Goal: Information Seeking & Learning: Compare options

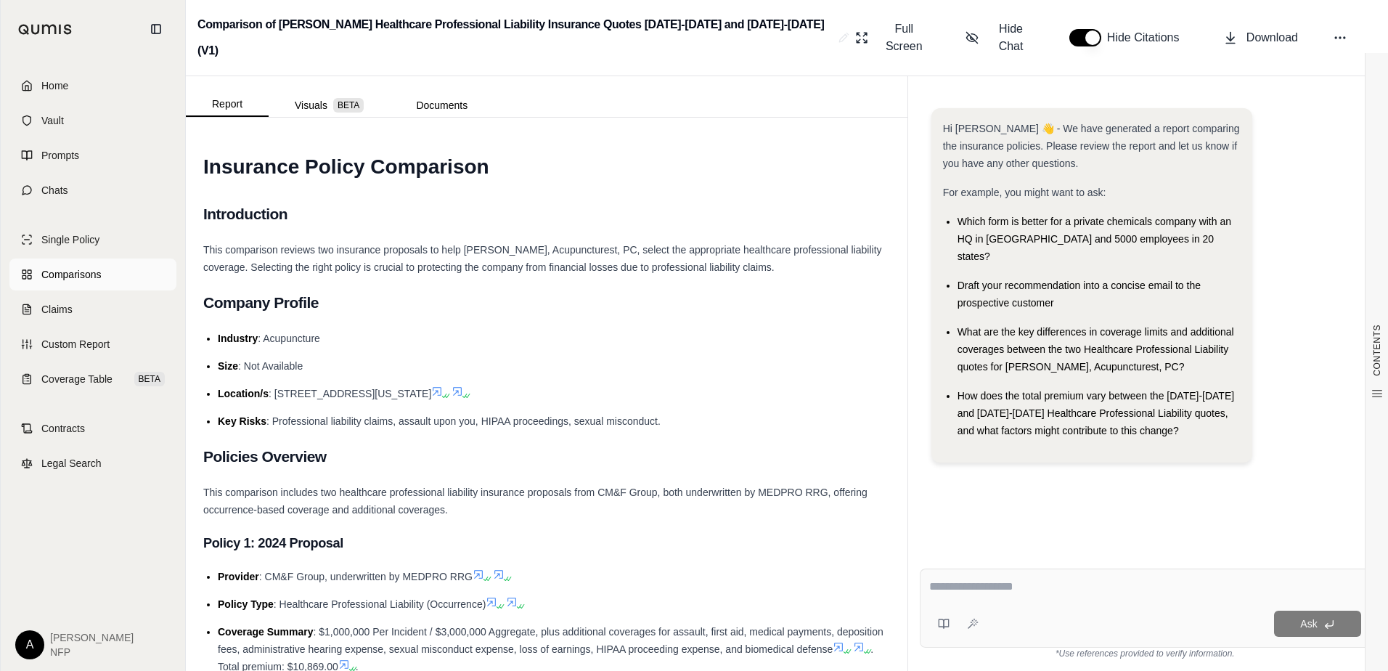
click at [99, 270] on span "Comparisons" at bounding box center [71, 274] width 60 height 15
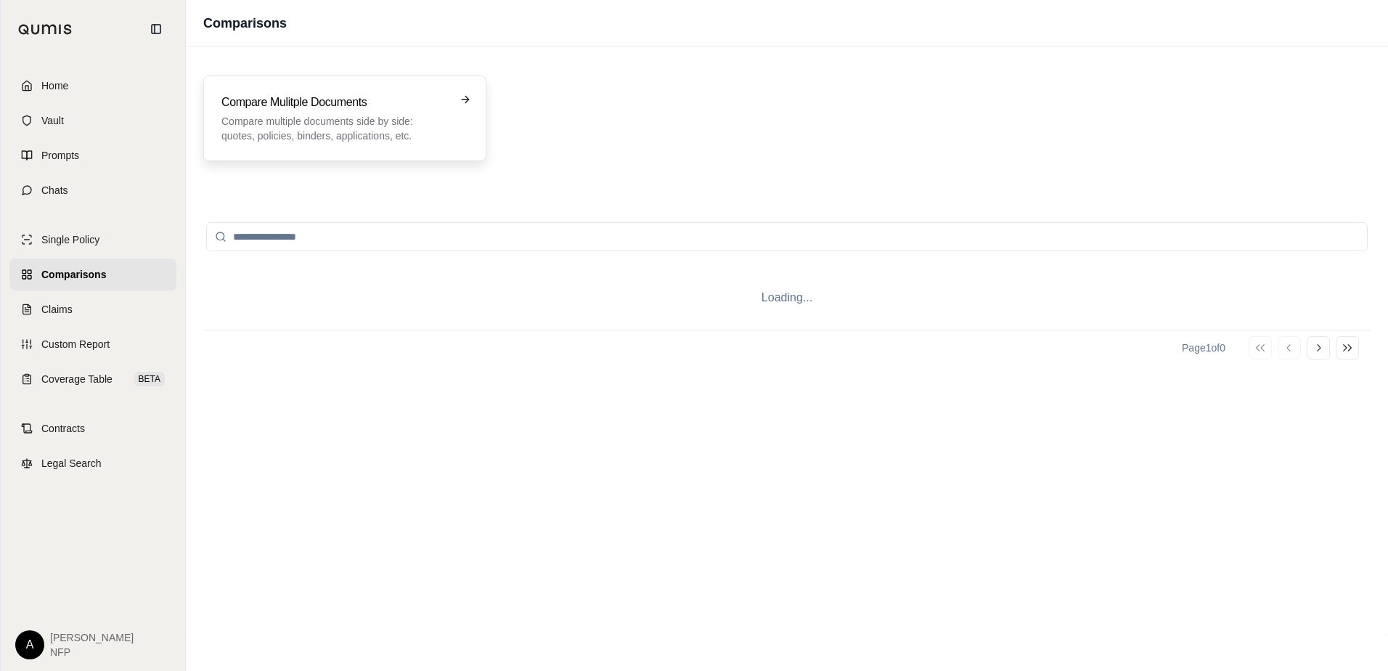
click at [344, 137] on p "Compare multiple documents side by side: quotes, policies, binders, application…" at bounding box center [334, 128] width 227 height 29
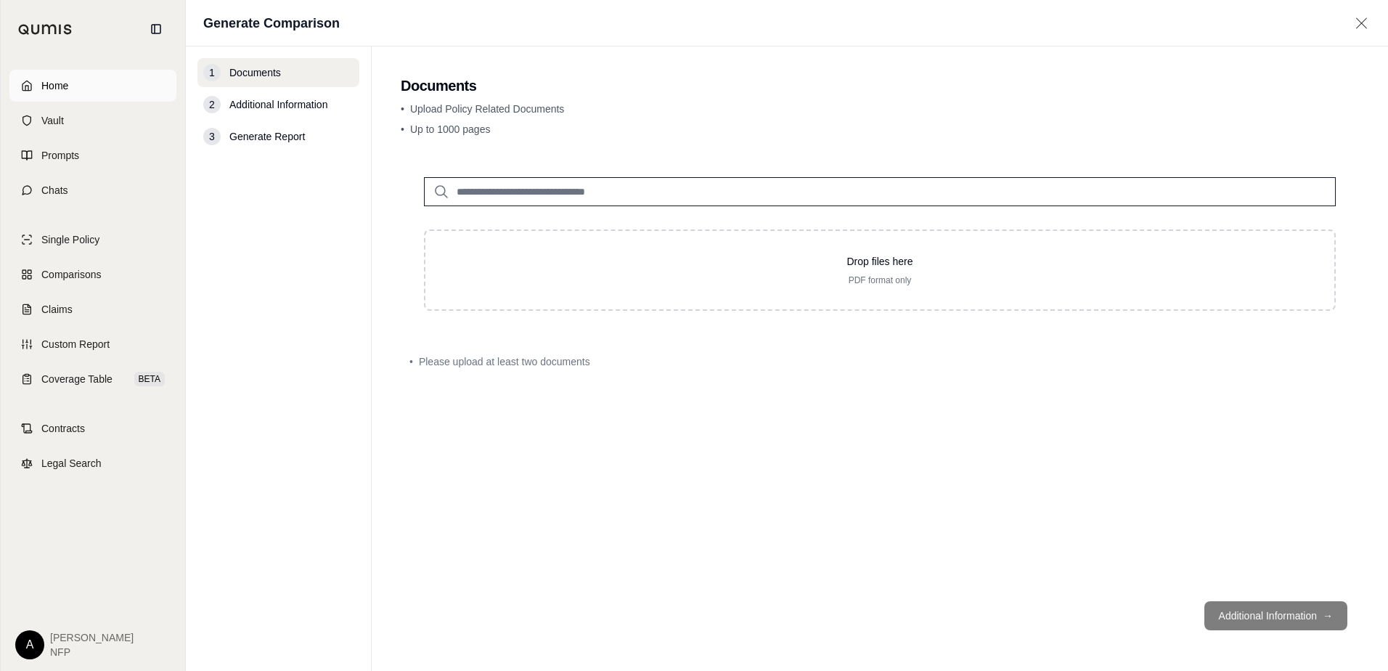
click at [58, 81] on span "Home" at bounding box center [54, 85] width 27 height 15
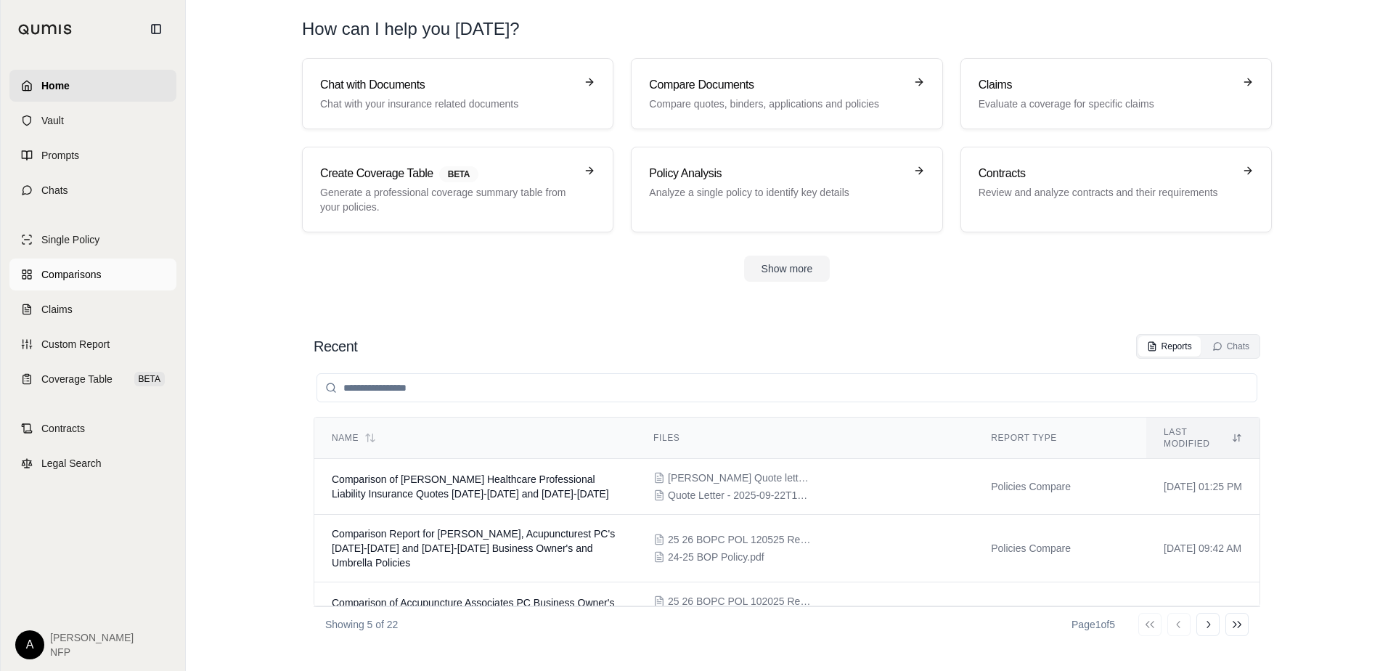
click at [72, 272] on span "Comparisons" at bounding box center [71, 274] width 60 height 15
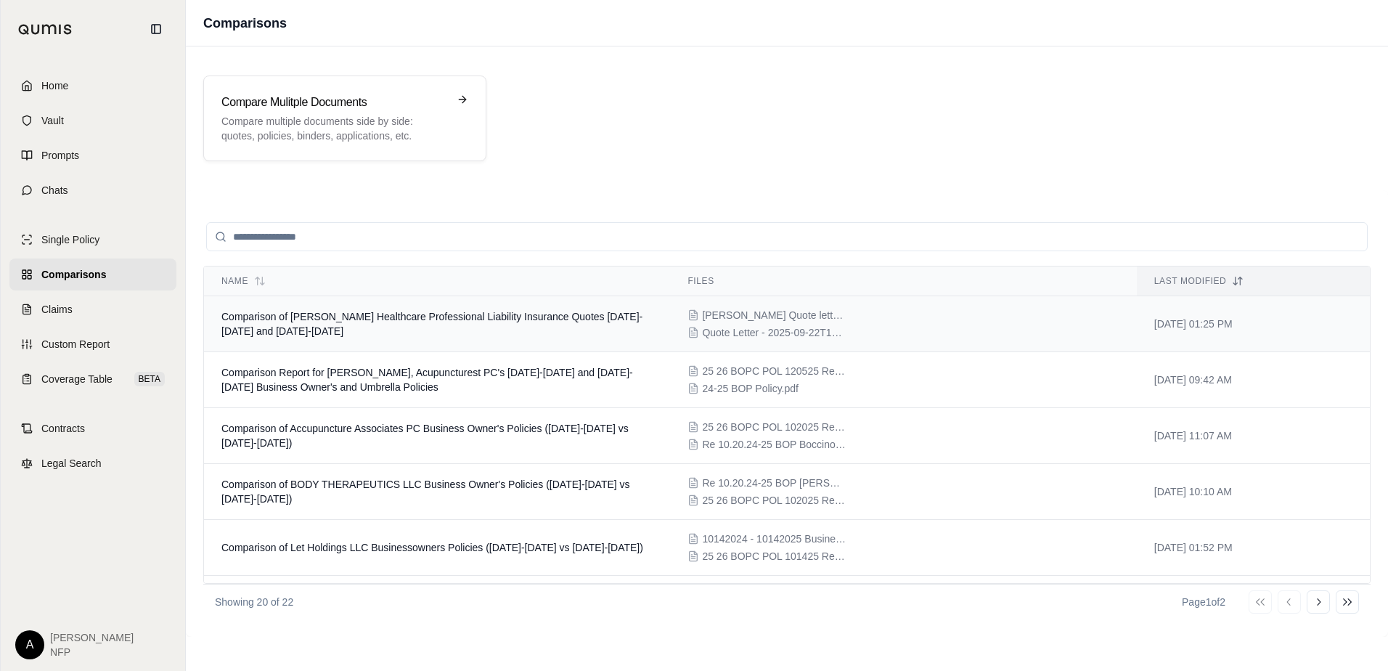
click at [1107, 322] on div "[PERSON_NAME] Quote letter.pdf Quote Letter - 2025-09-22T125127.672.pdf" at bounding box center [903, 324] width 431 height 32
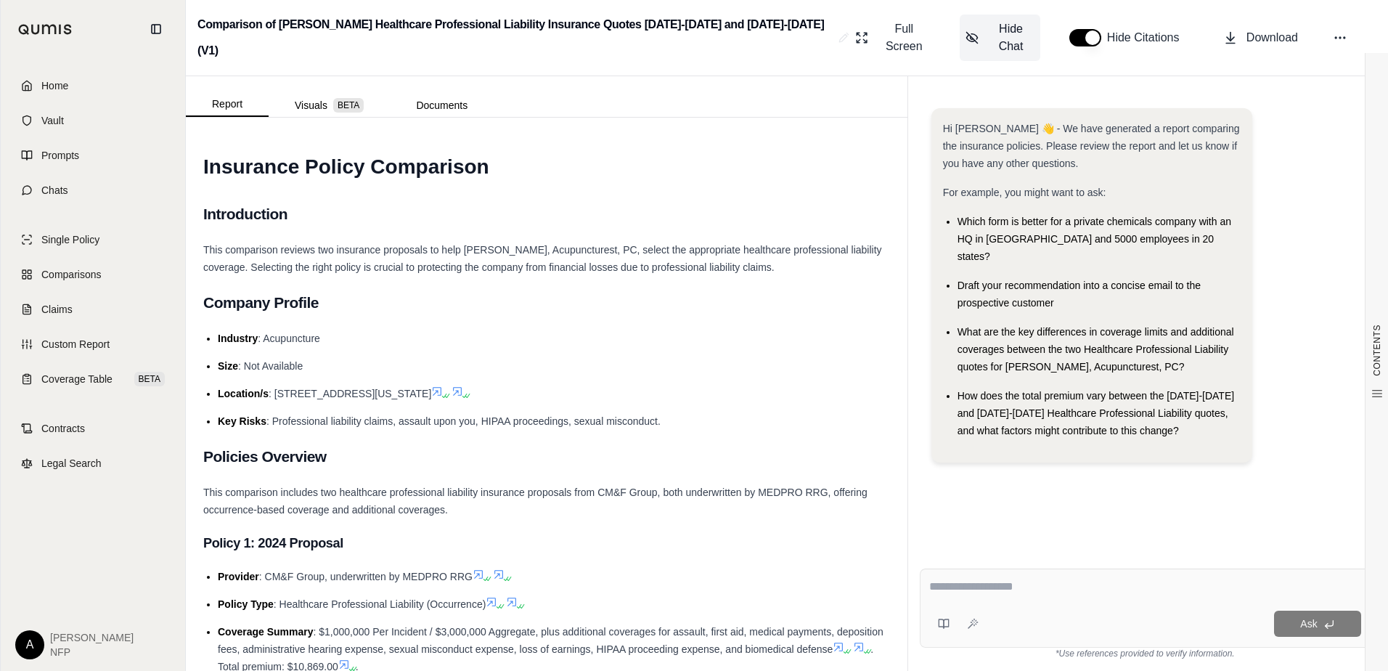
click at [997, 28] on span "Hide Chat" at bounding box center [1010, 37] width 47 height 35
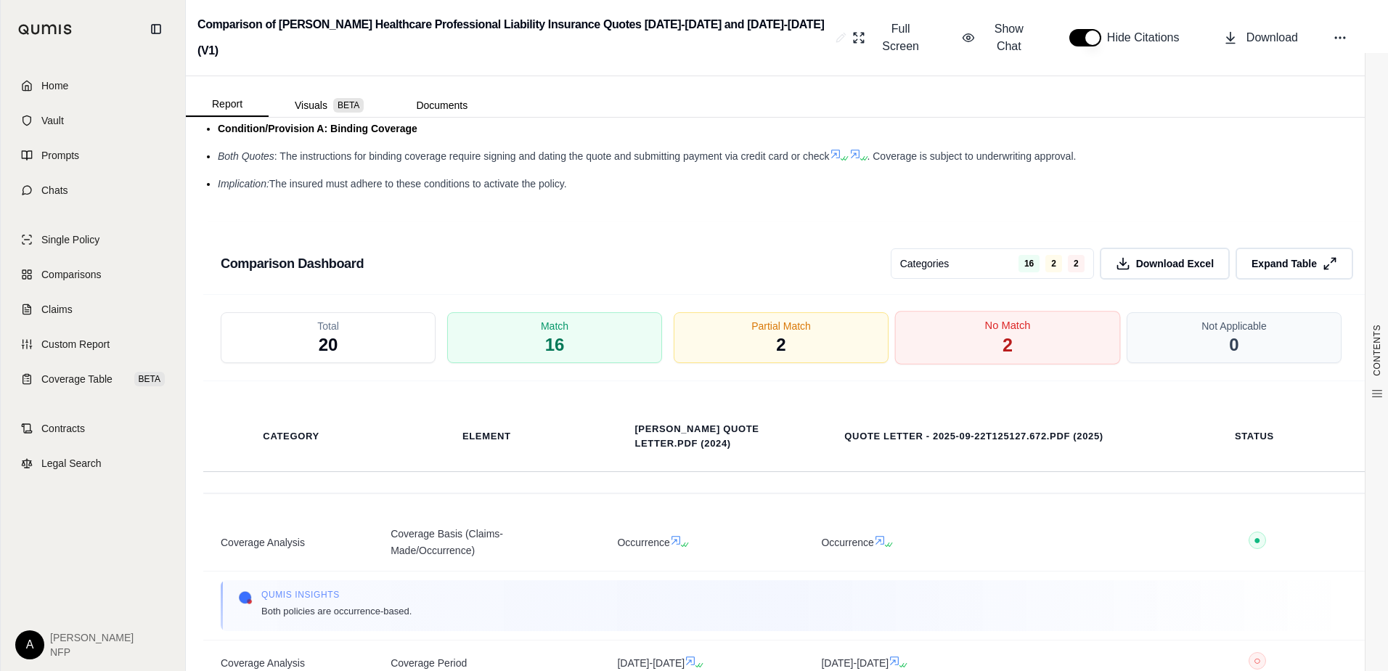
scroll to position [1888, 0]
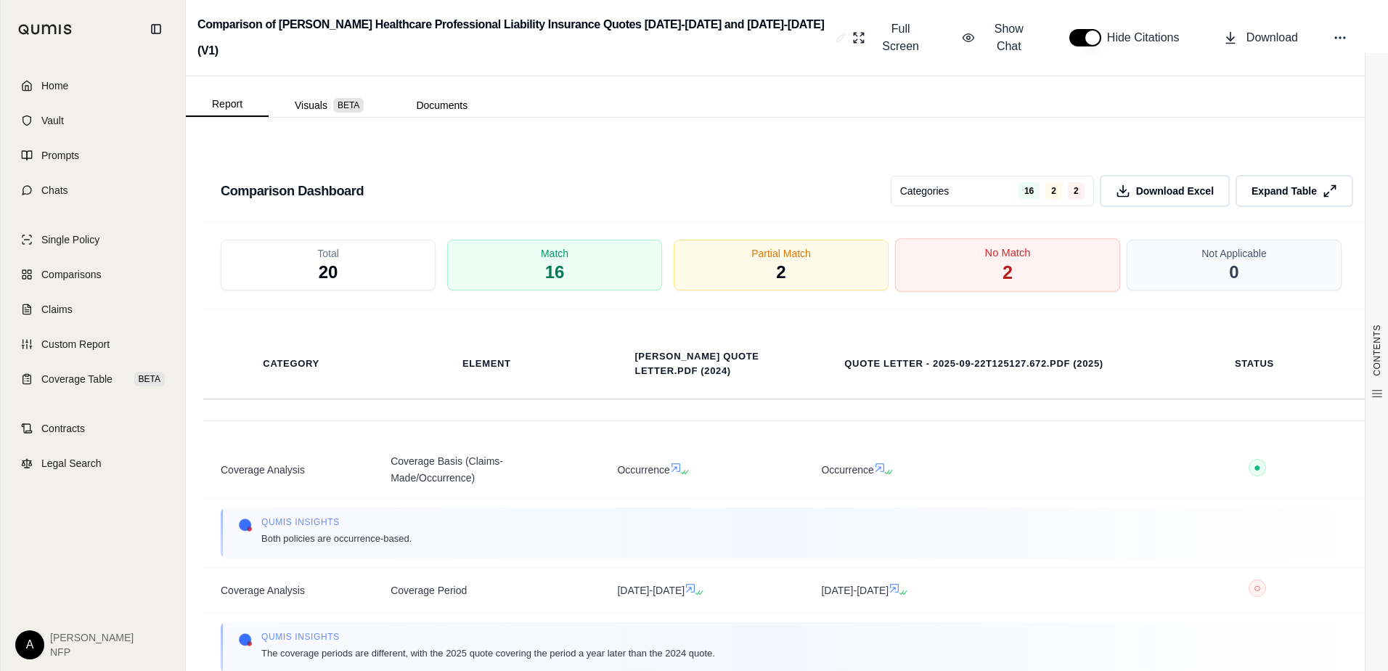
click at [975, 239] on div "No Match 2" at bounding box center [1008, 265] width 226 height 54
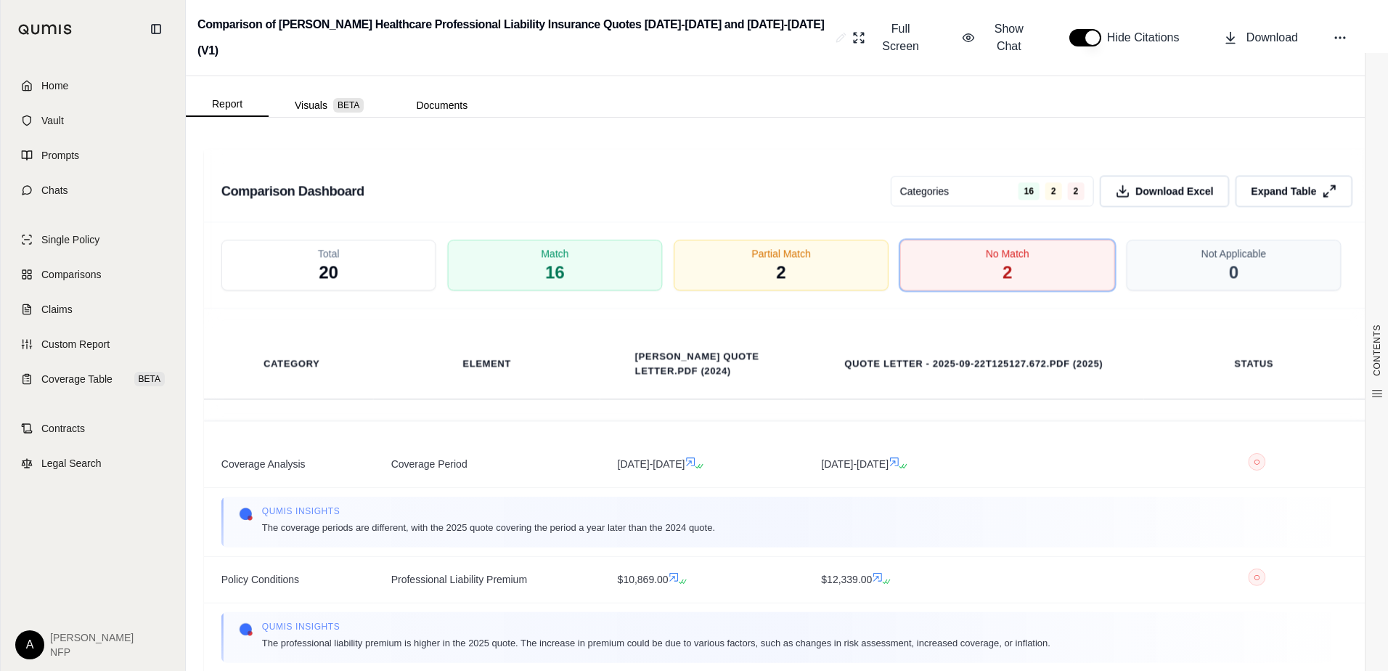
click at [111, 557] on div "Home Vault Prompts Chats Single Policy Comparisons Claims Custom Report Coverag…" at bounding box center [93, 364] width 184 height 613
